Goal: Navigation & Orientation: Find specific page/section

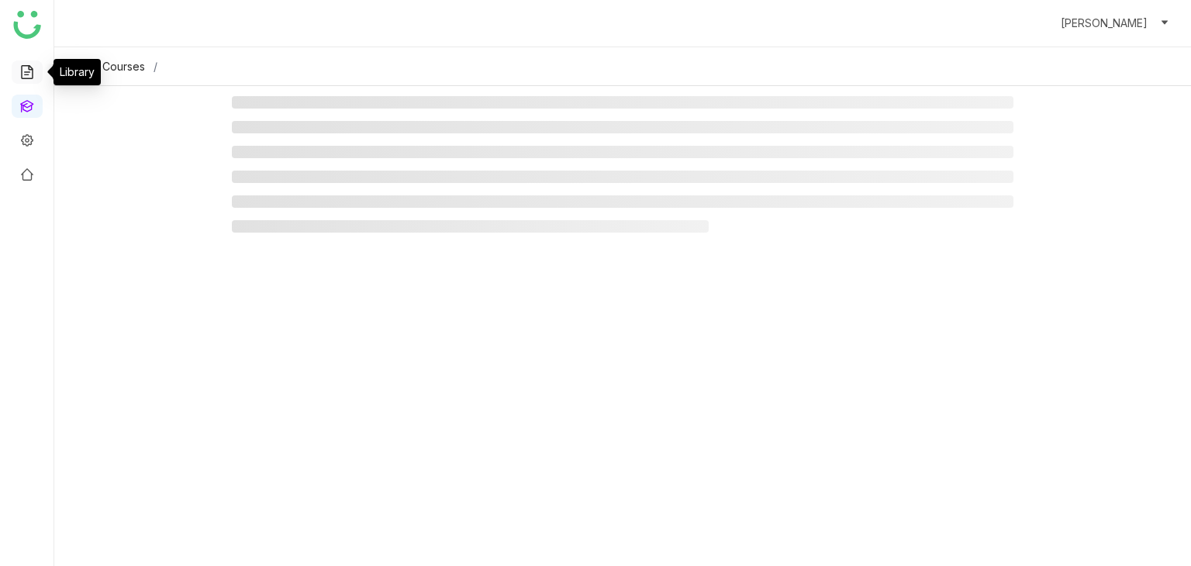
click at [26, 78] on link at bounding box center [27, 70] width 14 height 13
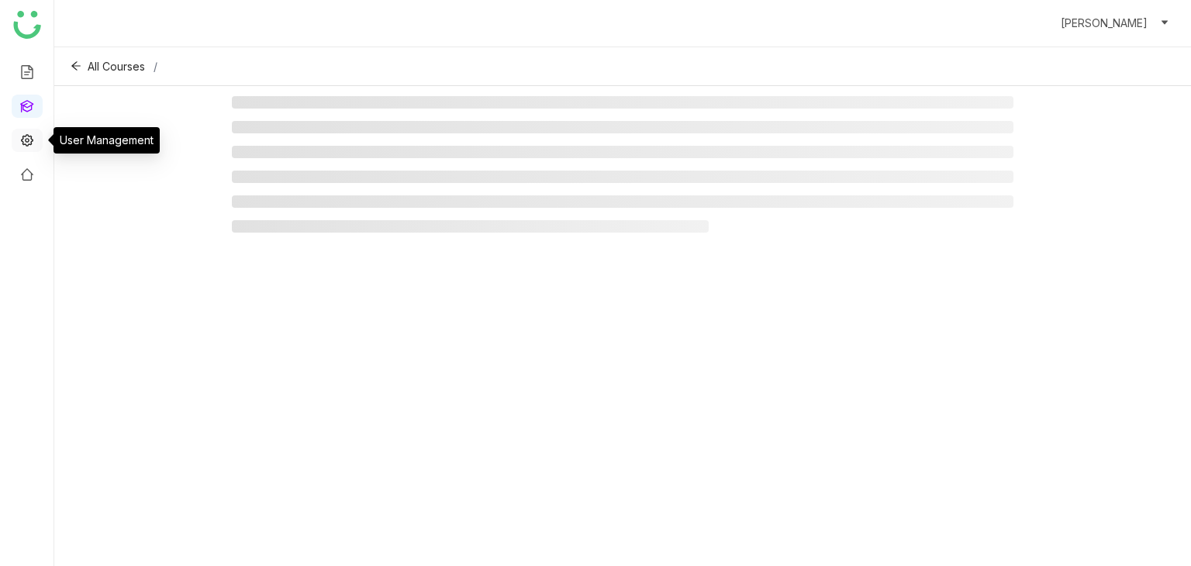
click at [29, 143] on link at bounding box center [27, 139] width 14 height 13
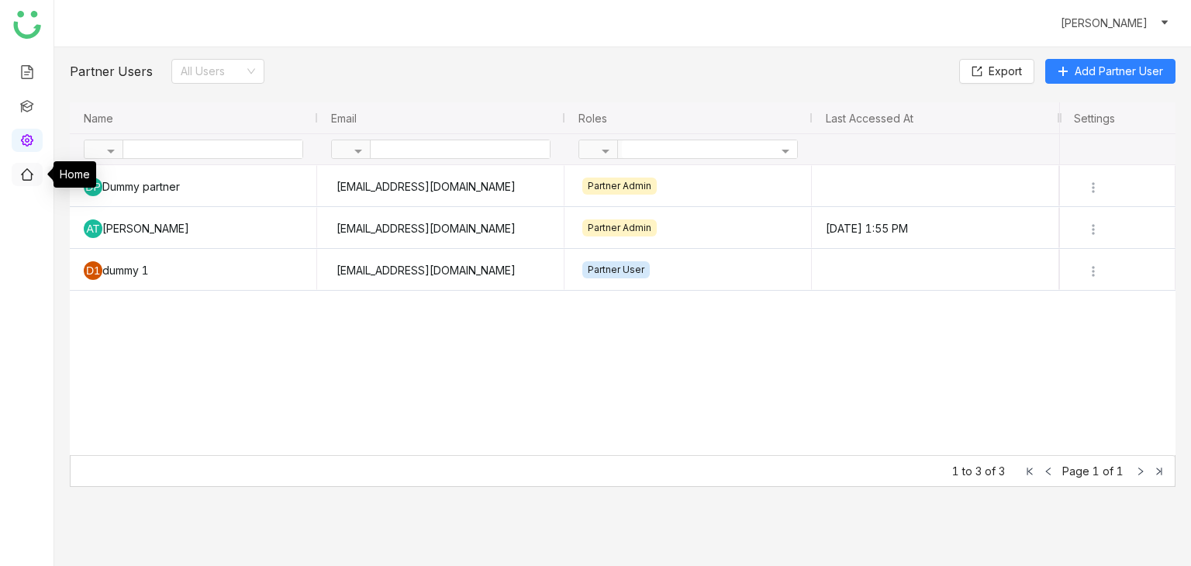
click at [22, 180] on link at bounding box center [27, 173] width 14 height 13
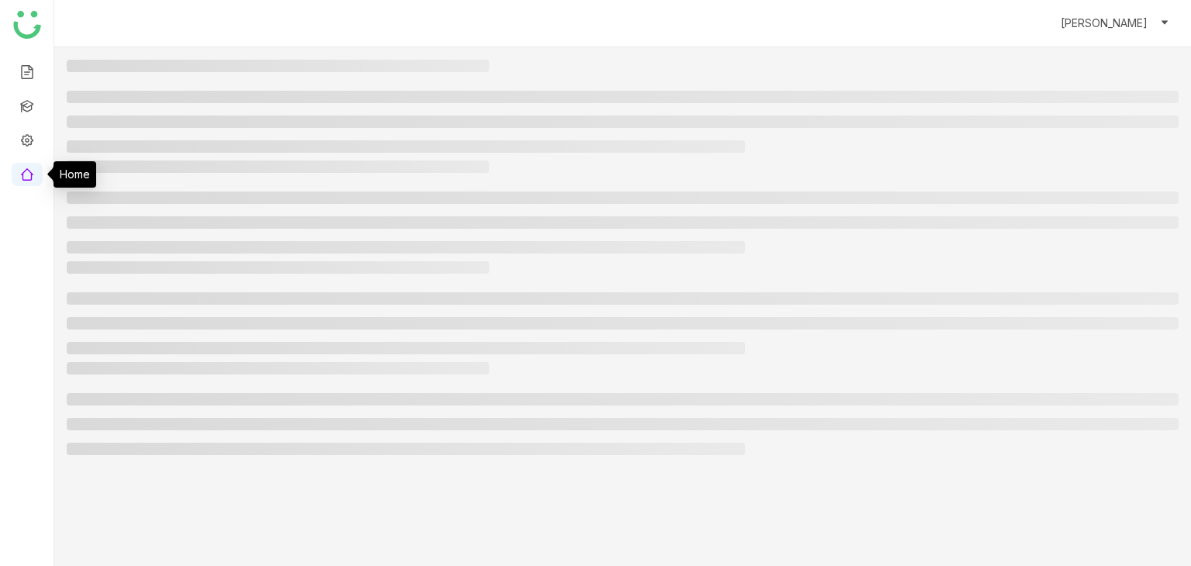
click at [24, 178] on link at bounding box center [27, 173] width 14 height 13
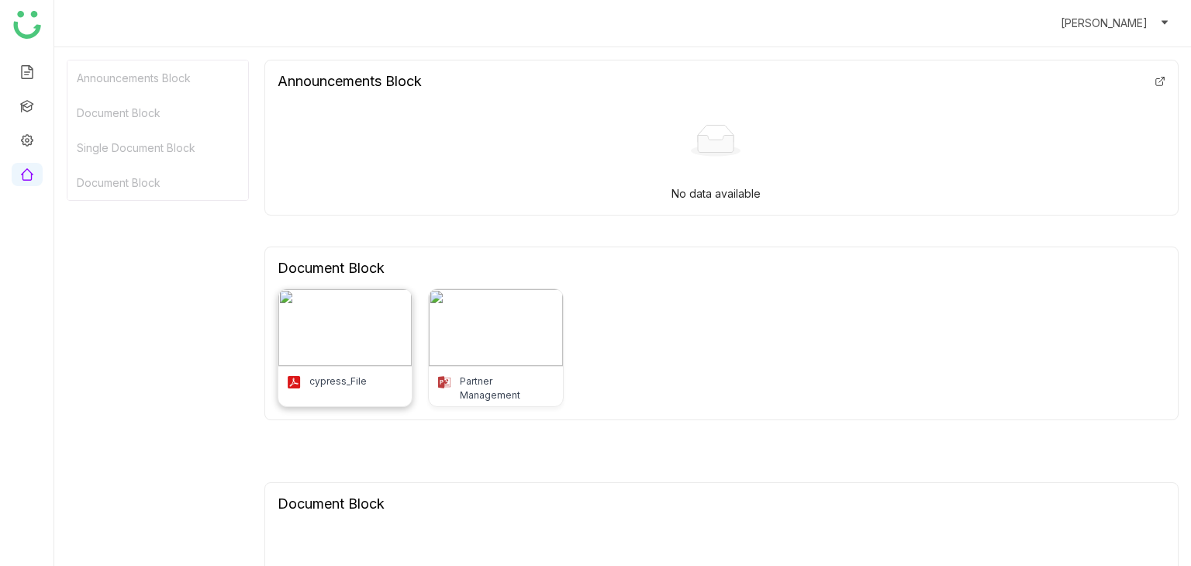
click at [409, 364] on img at bounding box center [344, 327] width 133 height 77
